Goal: Information Seeking & Learning: Stay updated

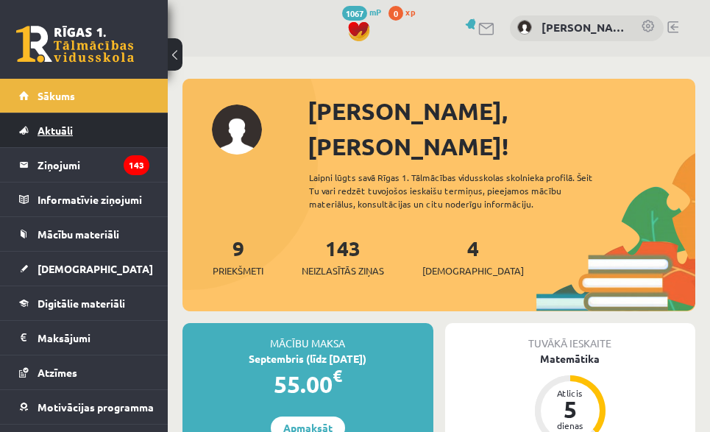
click at [76, 119] on link "Aktuāli" at bounding box center [84, 130] width 130 height 34
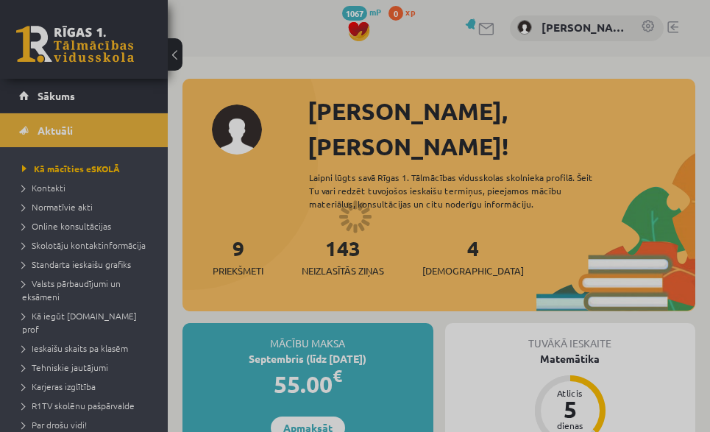
click at [74, 90] on div at bounding box center [355, 216] width 710 height 432
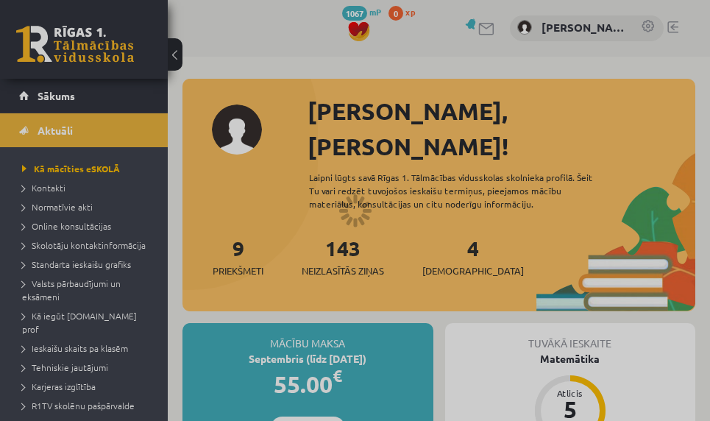
drag, startPoint x: 161, startPoint y: 111, endPoint x: 162, endPoint y: 86, distance: 25.0
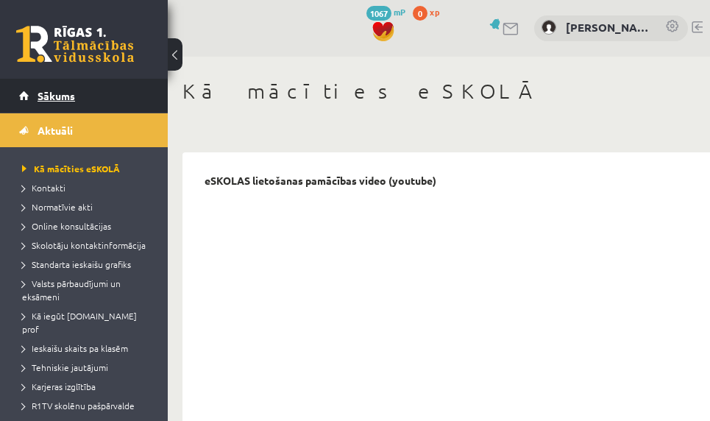
click at [84, 102] on link "Sākums" at bounding box center [84, 96] width 130 height 34
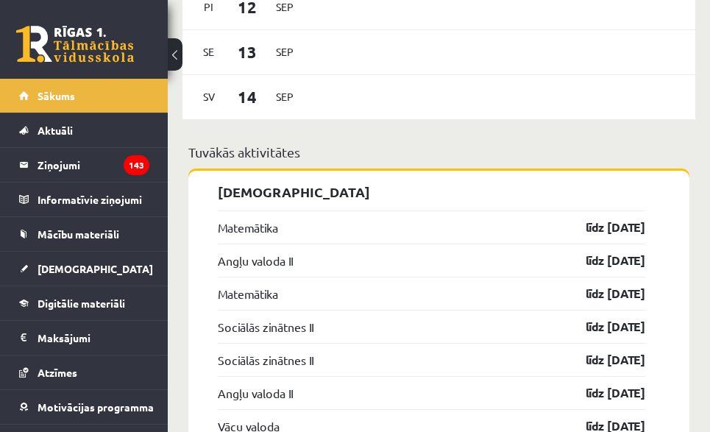
scroll to position [1423, 0]
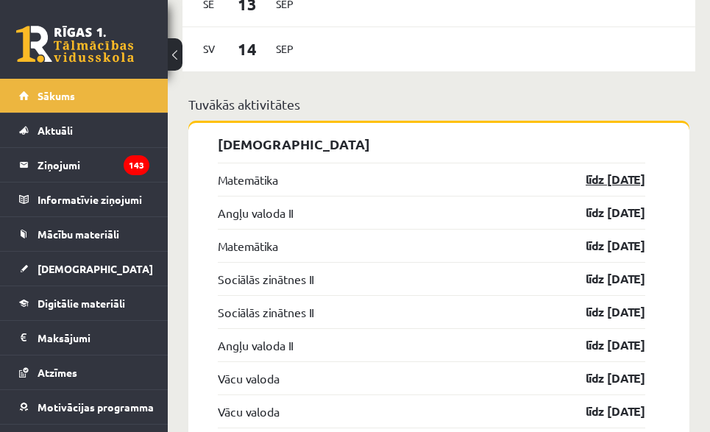
click at [605, 171] on link "līdz [DATE]" at bounding box center [602, 180] width 85 height 18
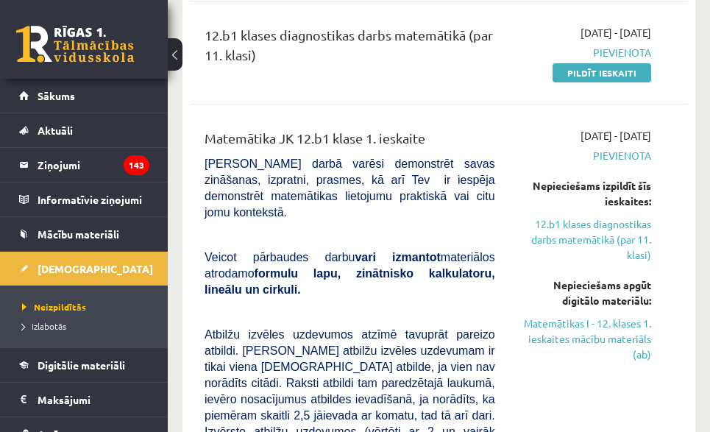
scroll to position [302, 0]
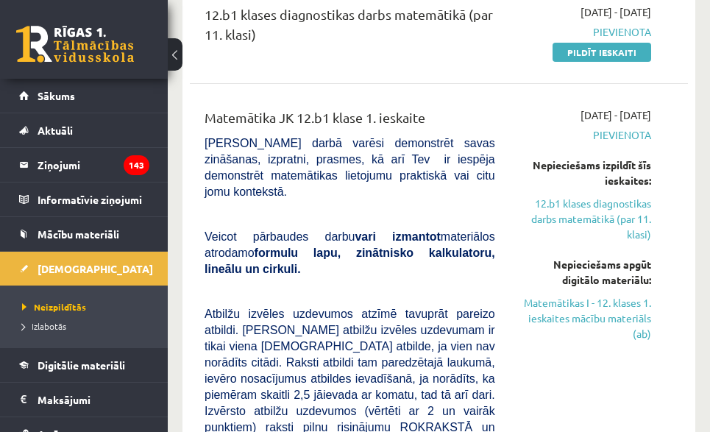
drag, startPoint x: 580, startPoint y: 96, endPoint x: 525, endPoint y: 134, distance: 66.7
click at [525, 134] on span "Pievienota" at bounding box center [584, 134] width 134 height 15
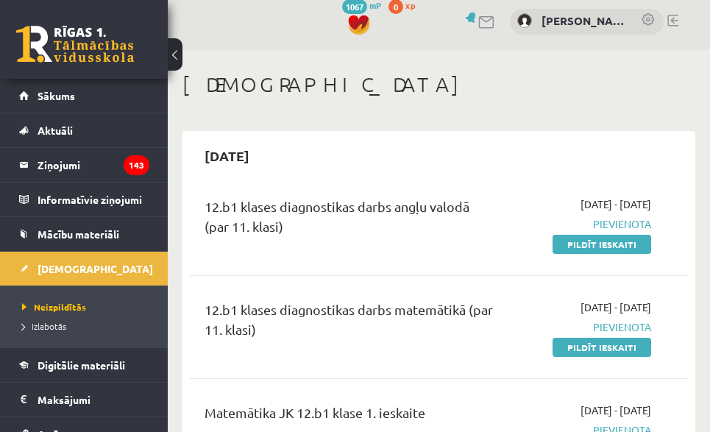
scroll to position [0, 0]
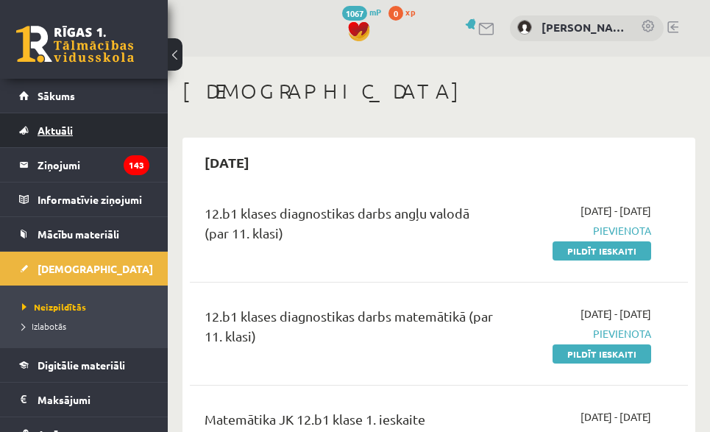
click at [121, 123] on link "Aktuāli" at bounding box center [84, 130] width 130 height 34
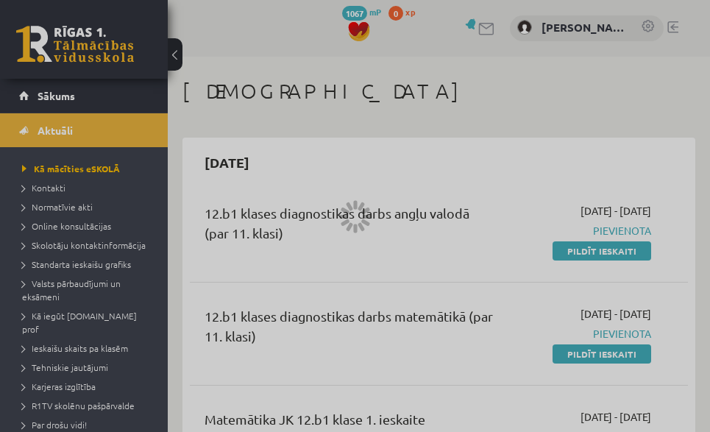
click at [121, 95] on div at bounding box center [355, 216] width 710 height 432
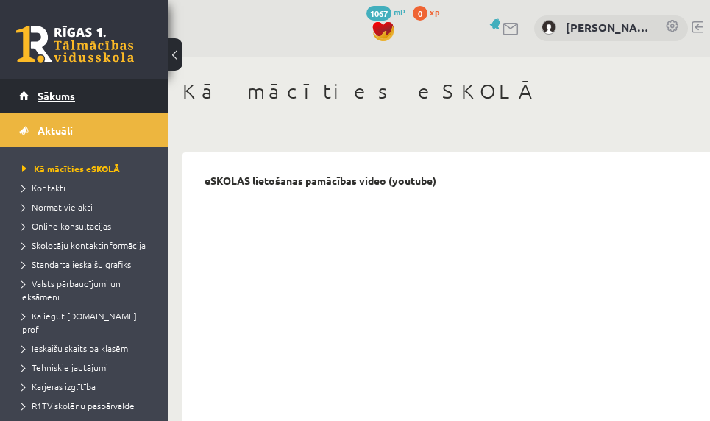
click at [111, 96] on link "Sākums" at bounding box center [84, 96] width 130 height 34
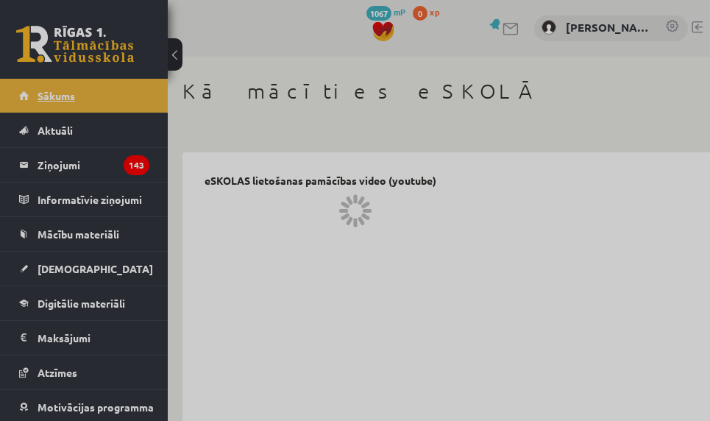
click at [108, 93] on link "Sākums" at bounding box center [84, 96] width 130 height 34
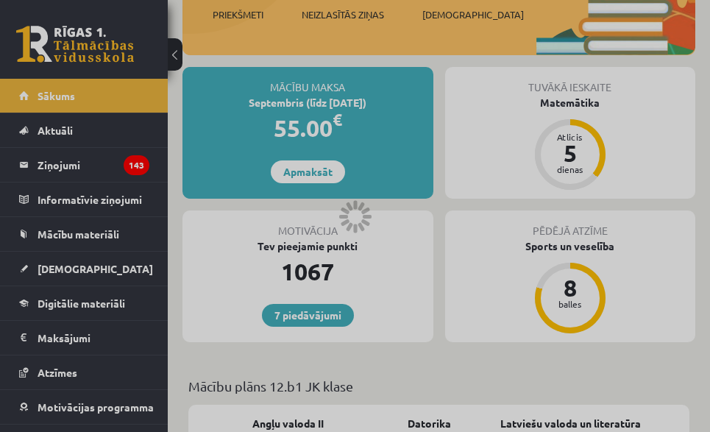
scroll to position [261, 0]
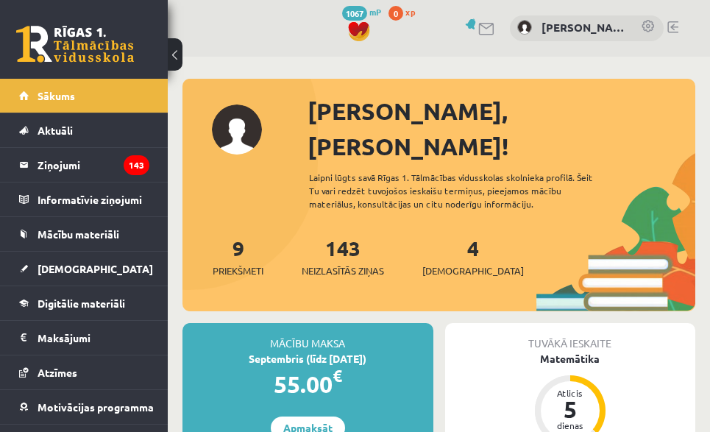
scroll to position [693, 0]
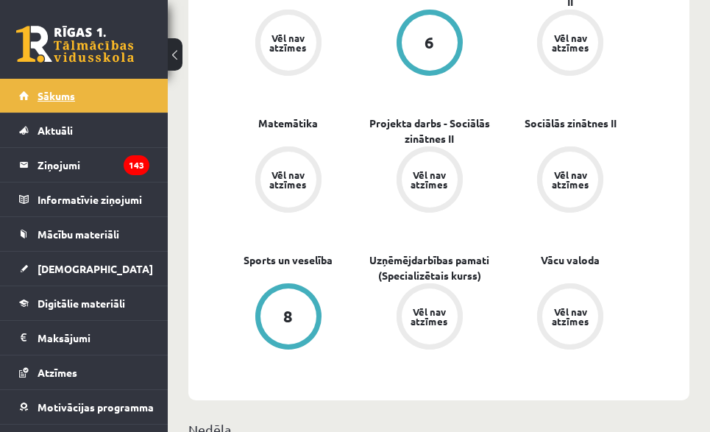
click at [72, 97] on span "Sākums" at bounding box center [57, 95] width 38 height 13
